Goal: Information Seeking & Learning: Check status

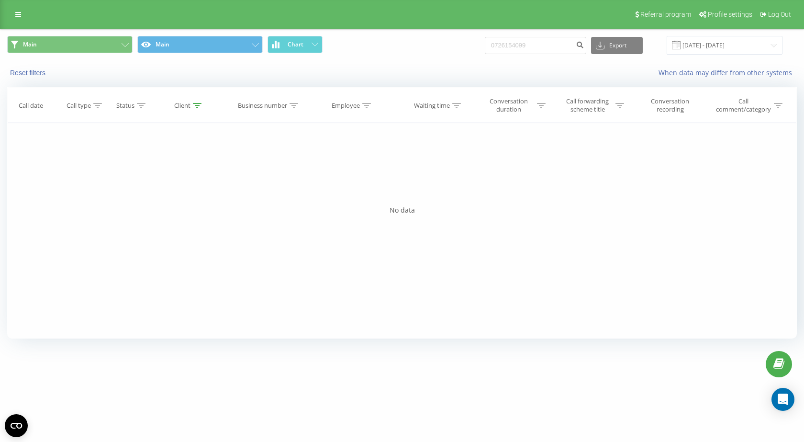
click at [529, 45] on input "0726154099" at bounding box center [535, 45] width 101 height 17
type input "0753769844"
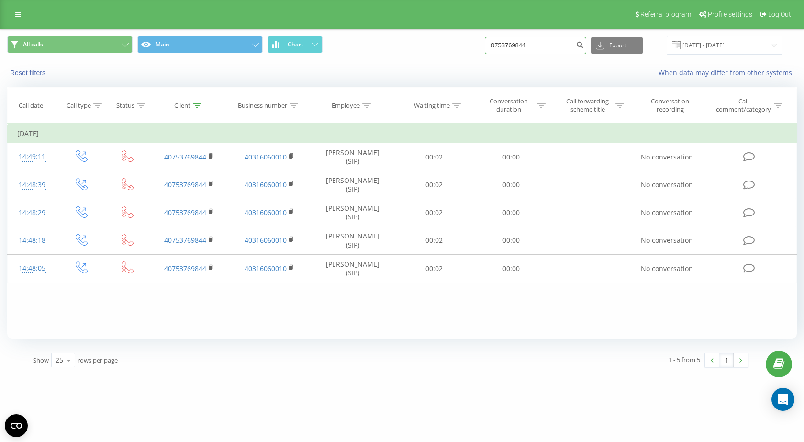
drag, startPoint x: 558, startPoint y: 45, endPoint x: 489, endPoint y: 56, distance: 69.7
click at [489, 56] on div "All calls Main Chart 0753769844 Export .csv .xls .xlsx [DATE] - [DATE]" at bounding box center [401, 45] width 803 height 32
paste input "65922333"
click at [548, 47] on input "0765922333" at bounding box center [535, 45] width 101 height 17
type input "0765922333"
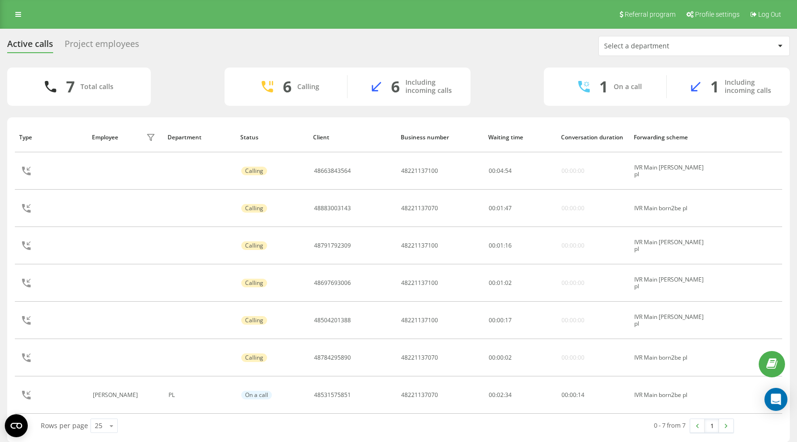
scroll to position [8, 0]
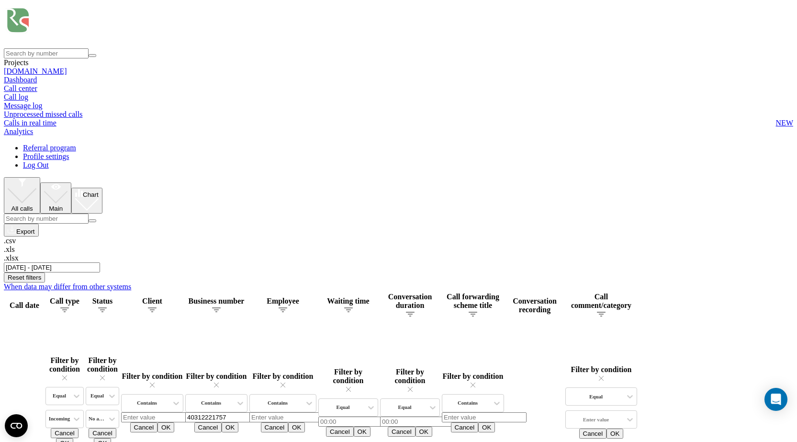
click at [100, 262] on input "[DATE] - [DATE]" at bounding box center [52, 267] width 96 height 10
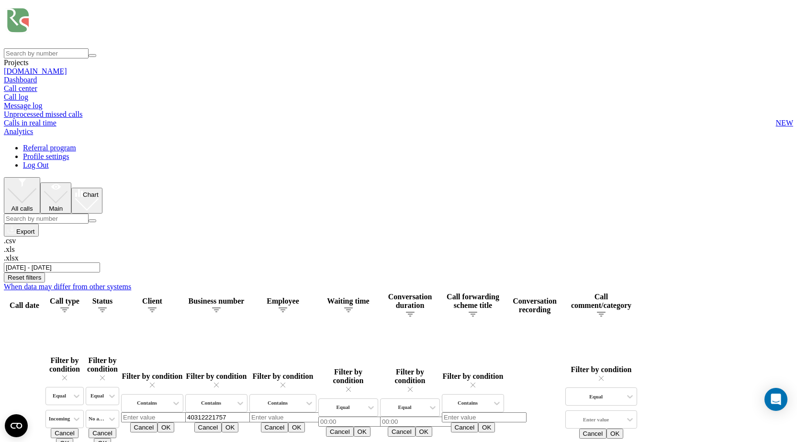
click at [100, 262] on input "01.06.2025 - 31.08.2025" at bounding box center [52, 267] width 96 height 10
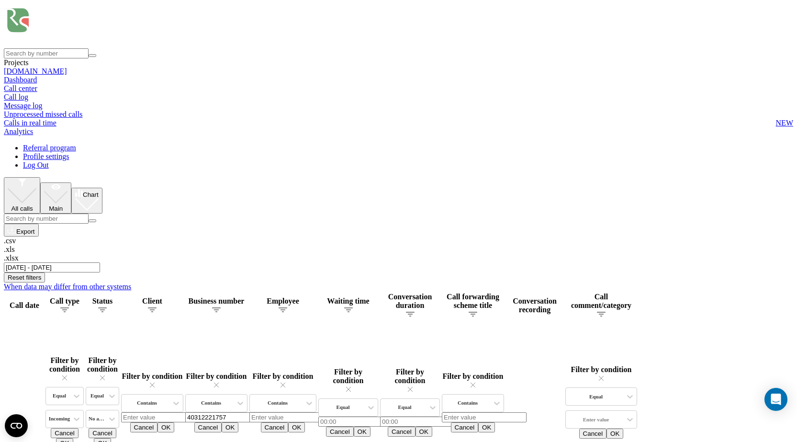
click at [100, 262] on input "01.06.2025 - 31.08.2025" at bounding box center [52, 267] width 96 height 10
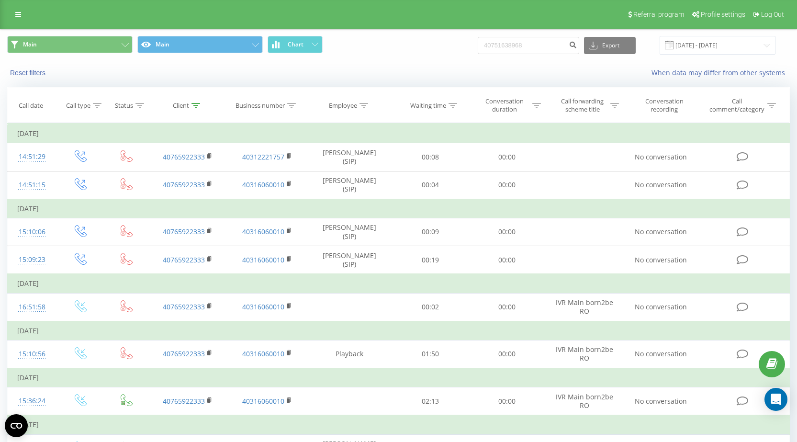
type input "40751638968"
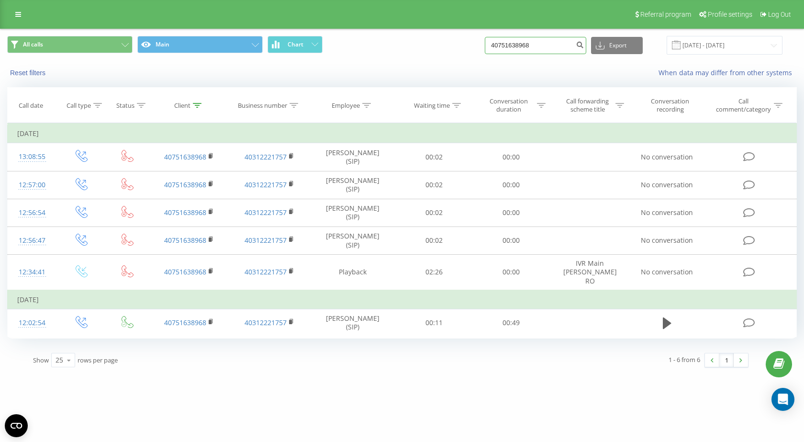
click at [519, 47] on input "40751638968" at bounding box center [535, 45] width 101 height 17
paste input "71434531"
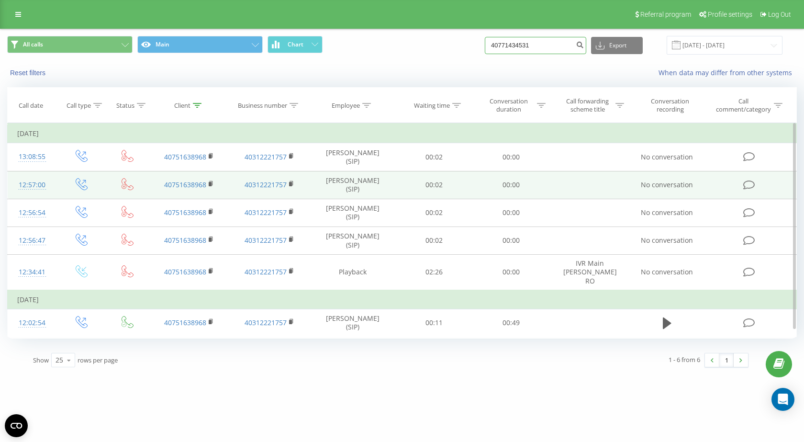
type input "40771434531"
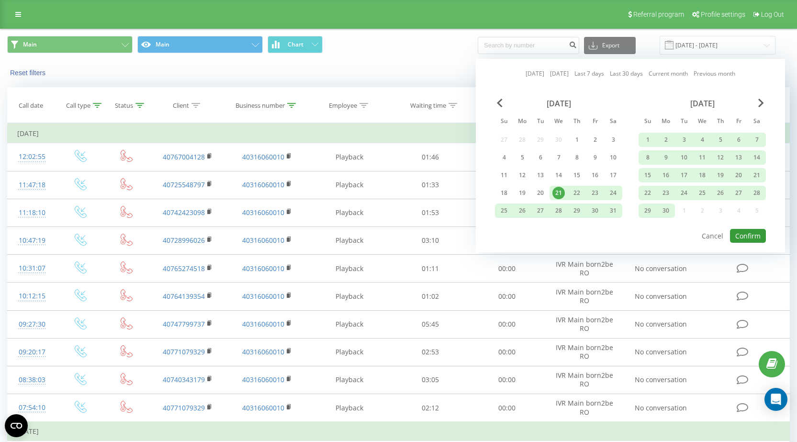
click at [752, 235] on button "Confirm" at bounding box center [748, 236] width 36 height 14
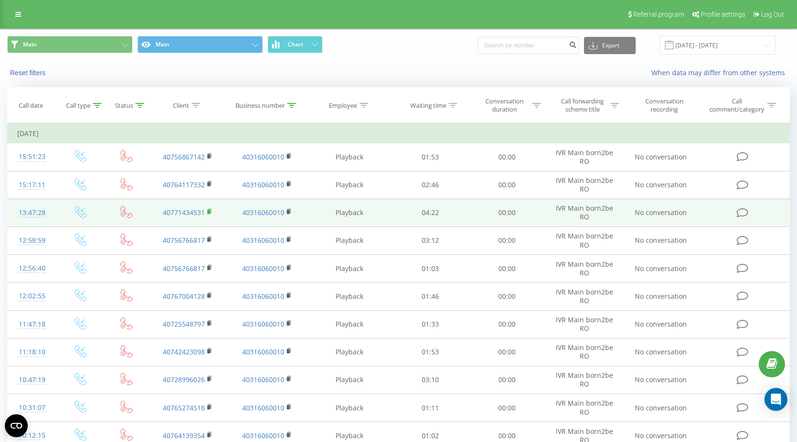
click at [208, 212] on rect at bounding box center [208, 212] width 3 height 4
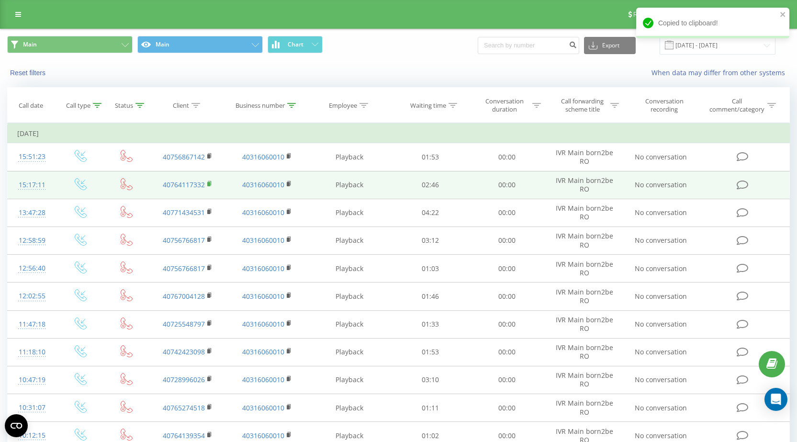
click at [207, 183] on rect at bounding box center [208, 184] width 3 height 4
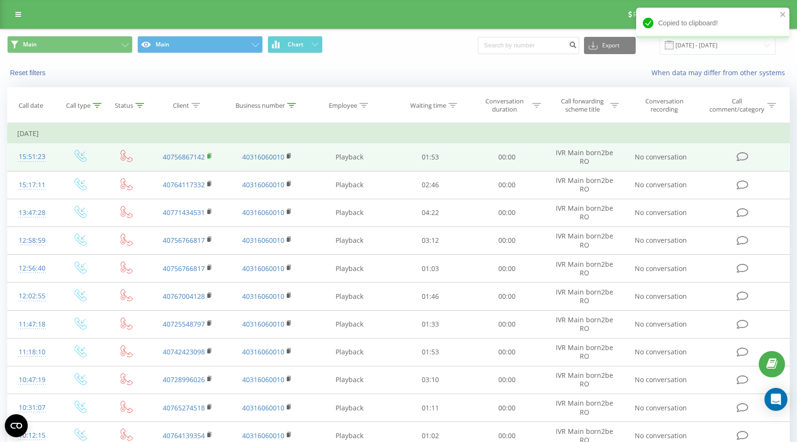
click at [209, 156] on rect at bounding box center [208, 156] width 3 height 4
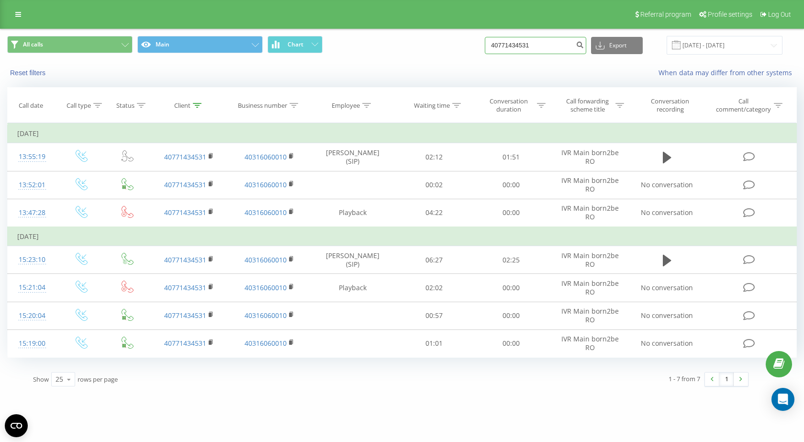
click at [518, 45] on input "40771434531" at bounding box center [535, 45] width 101 height 17
paste input "64117332"
type input "40764117332"
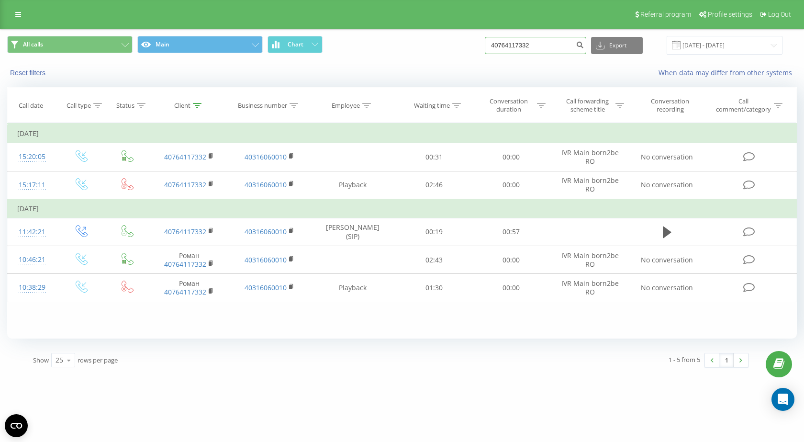
click at [529, 45] on input "40764117332" at bounding box center [535, 45] width 101 height 17
paste input "5686714"
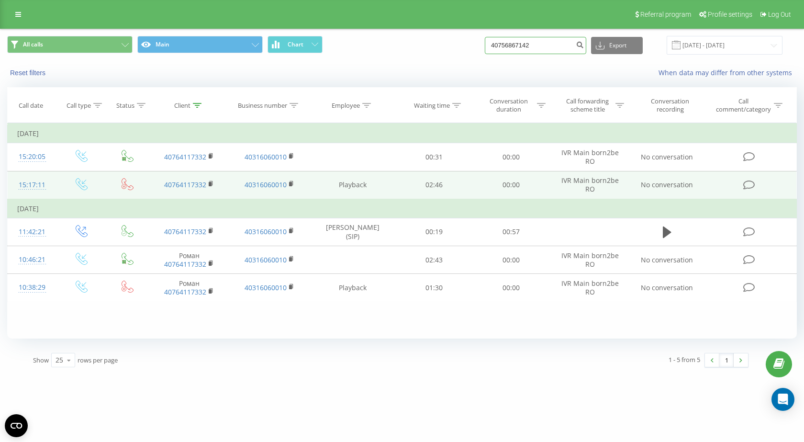
type input "40756867142"
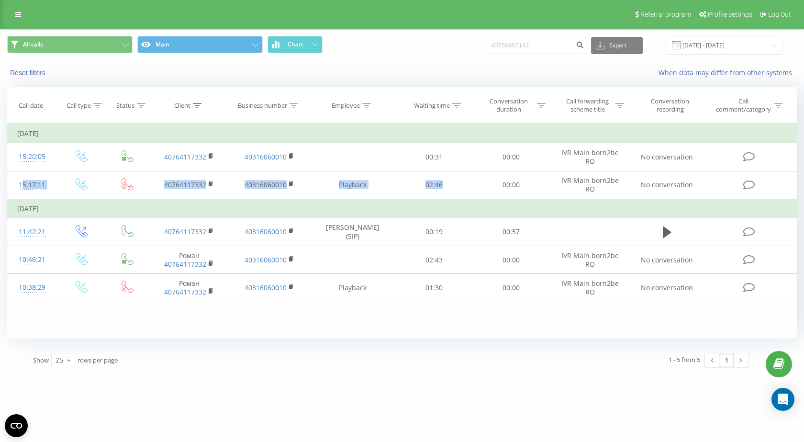
drag, startPoint x: 440, startPoint y: 183, endPoint x: 18, endPoint y: 199, distance: 421.9
click at [16, 190] on tr "15:17:11 40764117332 40316060010 Playback 02:46 00:00 IVR Main born2be RO No co…" at bounding box center [402, 185] width 789 height 28
copy tr "40764117332 40316060010 Playback 02:46"
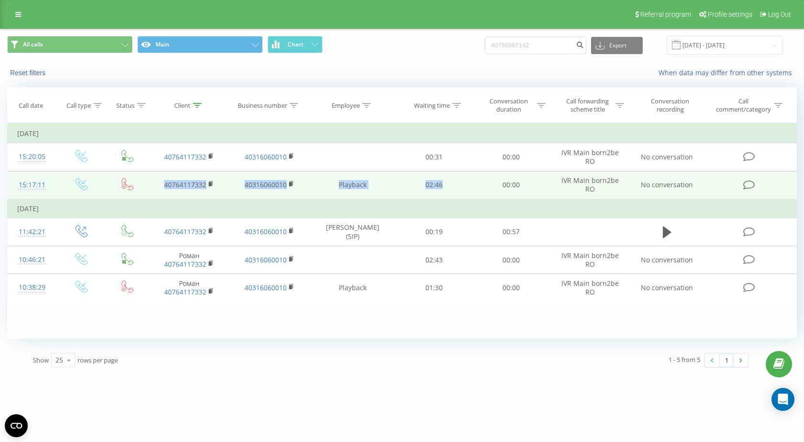
drag, startPoint x: 469, startPoint y: 183, endPoint x: 462, endPoint y: 186, distance: 7.3
click at [469, 183] on td "02:46" at bounding box center [434, 185] width 77 height 28
drag, startPoint x: 459, startPoint y: 188, endPoint x: 20, endPoint y: 183, distance: 439.9
click at [20, 182] on tr "15:17:11 40764117332 40316060010 Playback 02:46 00:00 IVR Main born2be RO No co…" at bounding box center [402, 185] width 789 height 28
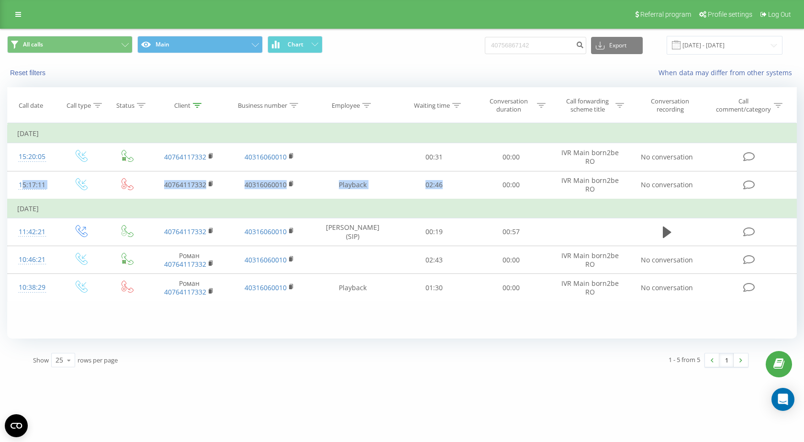
copy tr "15:17:11 40764117332 40316060010 Playback 02:46"
click at [551, 48] on input "40756867142" at bounding box center [535, 45] width 101 height 17
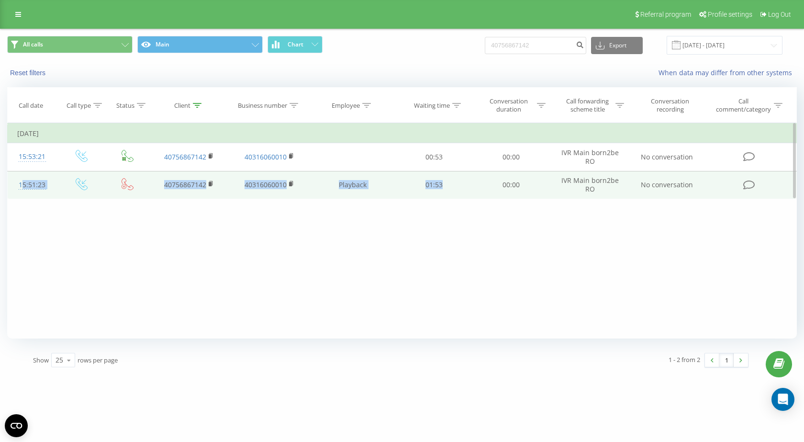
drag, startPoint x: 466, startPoint y: 187, endPoint x: 16, endPoint y: 186, distance: 450.4
click at [16, 185] on tr "15:51:23 40756867142 40316060010 Playback 01:53 00:00 IVR Main born2be RO No co…" at bounding box center [402, 185] width 789 height 28
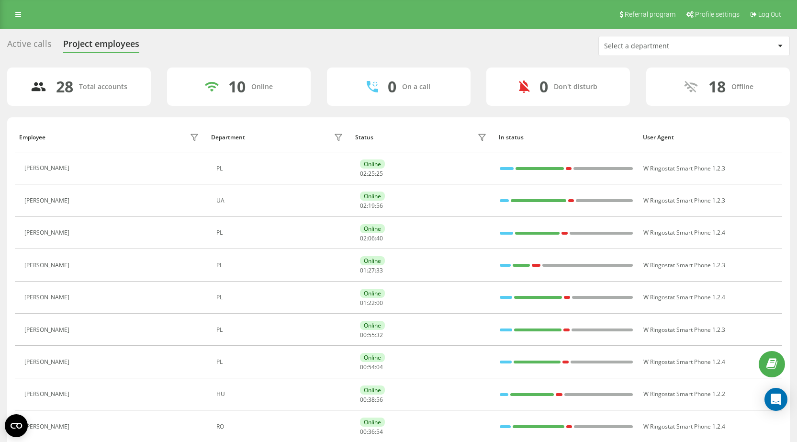
click at [692, 45] on div "Select a department" at bounding box center [661, 46] width 114 height 8
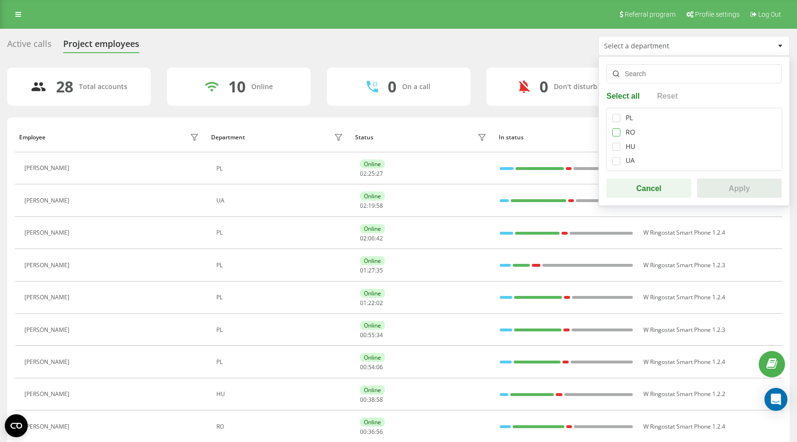
click at [618, 128] on label at bounding box center [616, 128] width 8 height 0
checkbox input "true"
click at [728, 183] on button "Apply" at bounding box center [739, 188] width 85 height 19
